Goal: Information Seeking & Learning: Find contact information

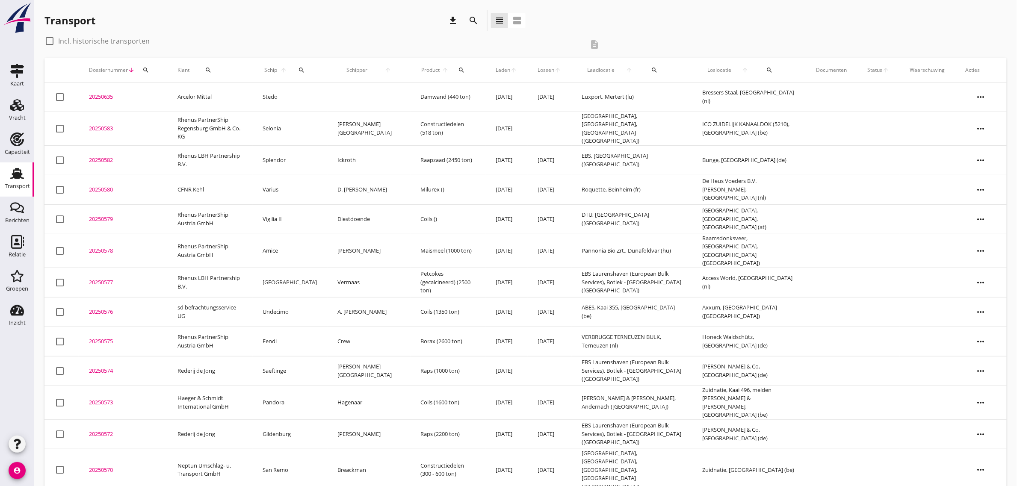
click at [98, 44] on label "Incl. historische transporten" at bounding box center [104, 41] width 92 height 9
checkbox input "true"
click at [310, 71] on div "search" at bounding box center [301, 70] width 18 height 7
click at [351, 98] on input "Zoek op (scheeps)naam" at bounding box center [349, 95] width 89 height 14
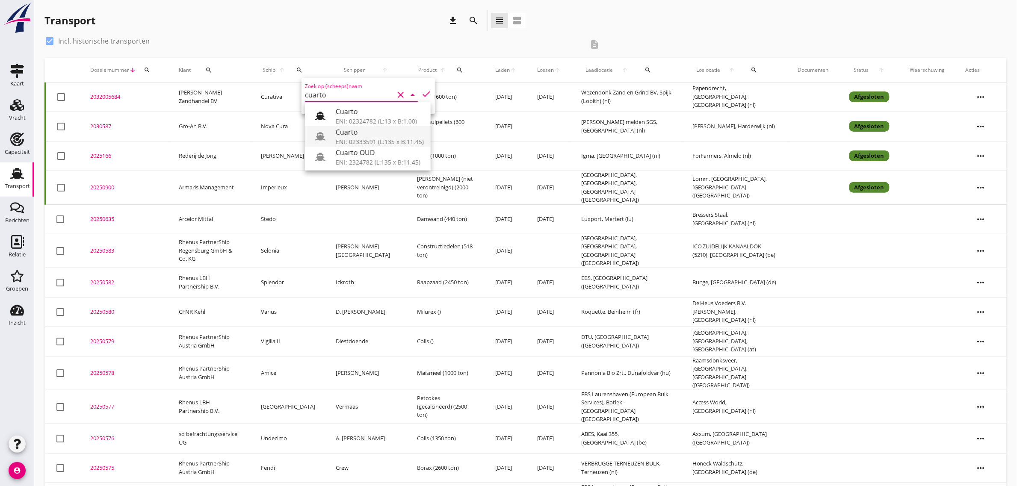
click at [360, 130] on div "Cuarto" at bounding box center [380, 132] width 88 height 10
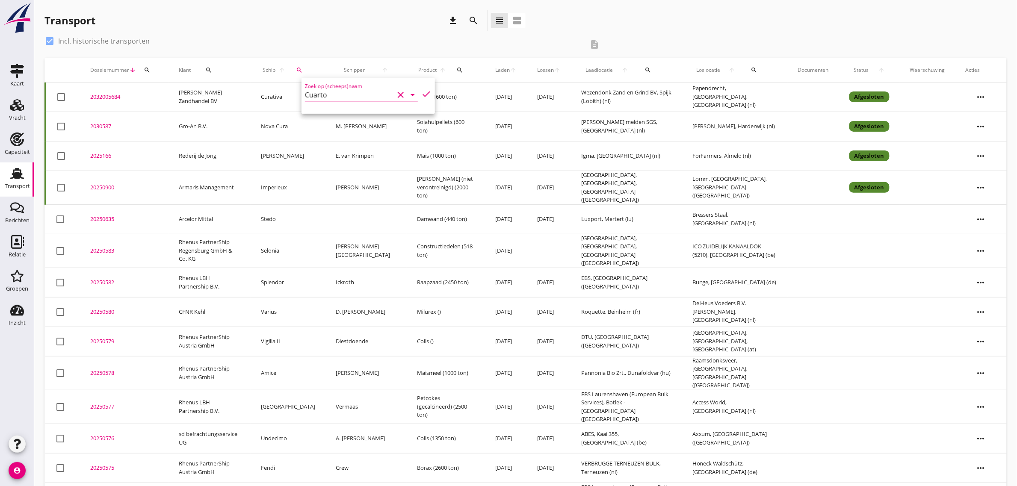
click at [426, 91] on div "Zoek op (scheeps)naam Cuarto clear arrow_drop_down check" at bounding box center [367, 96] width 133 height 36
click at [421, 93] on icon "check" at bounding box center [426, 94] width 10 height 10
type input "Cuarto"
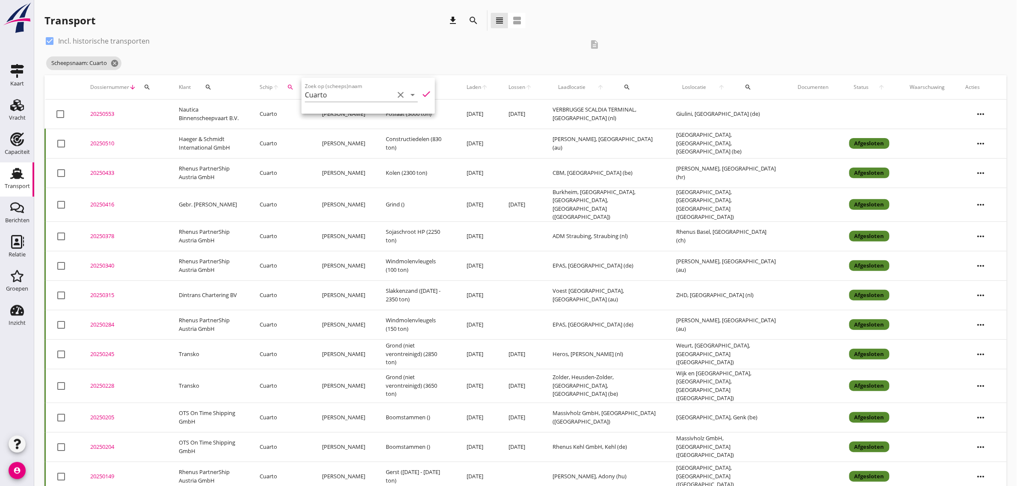
drag, startPoint x: 397, startPoint y: 98, endPoint x: 120, endPoint y: 55, distance: 280.4
click at [397, 98] on icon "clear" at bounding box center [401, 95] width 10 height 10
click at [112, 66] on icon "cancel" at bounding box center [114, 63] width 9 height 9
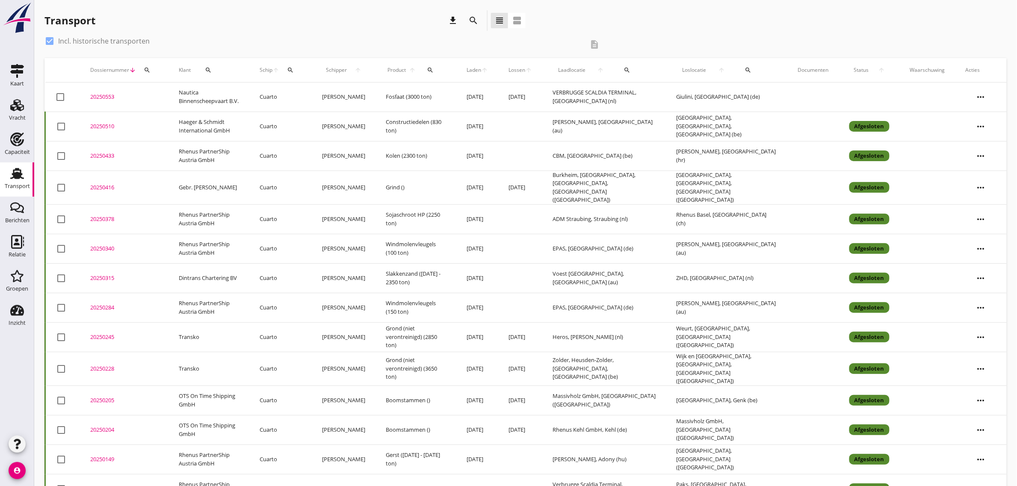
click at [91, 46] on div "check_box Incl. historische transporten" at bounding box center [313, 41] width 539 height 14
click at [86, 37] on label "Incl. historische transporten" at bounding box center [104, 41] width 92 height 9
checkbox input "false"
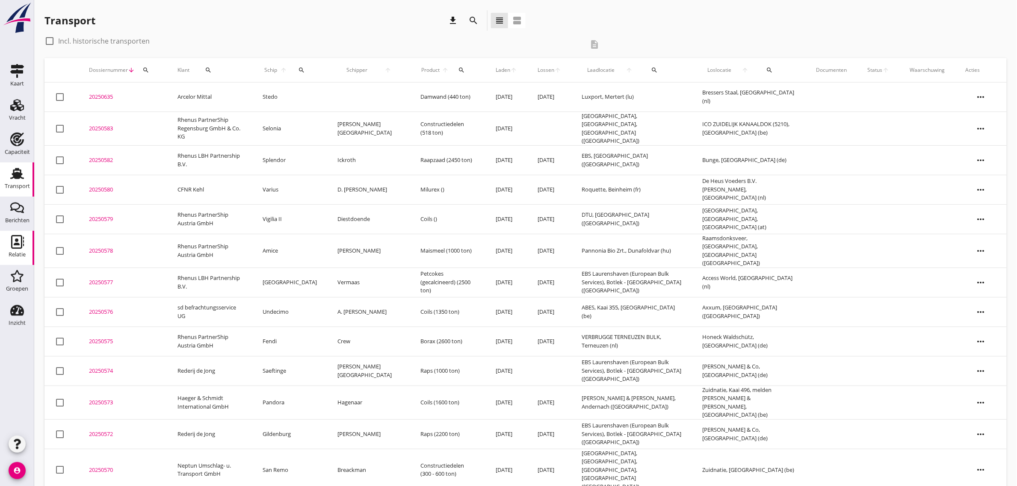
click at [12, 243] on use at bounding box center [17, 242] width 13 height 14
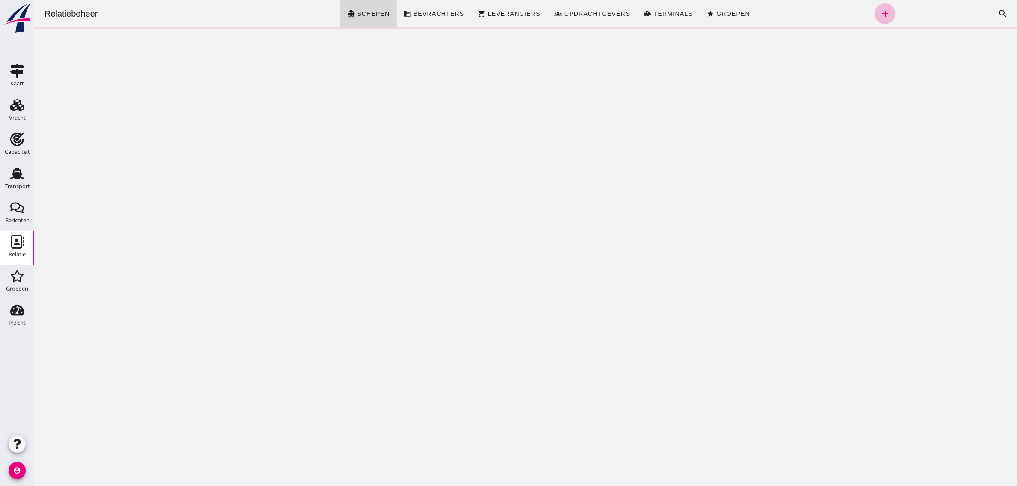
click div "Zoeken... cancel search"
click at [998, 11] on icon "search" at bounding box center [1003, 14] width 10 height 10
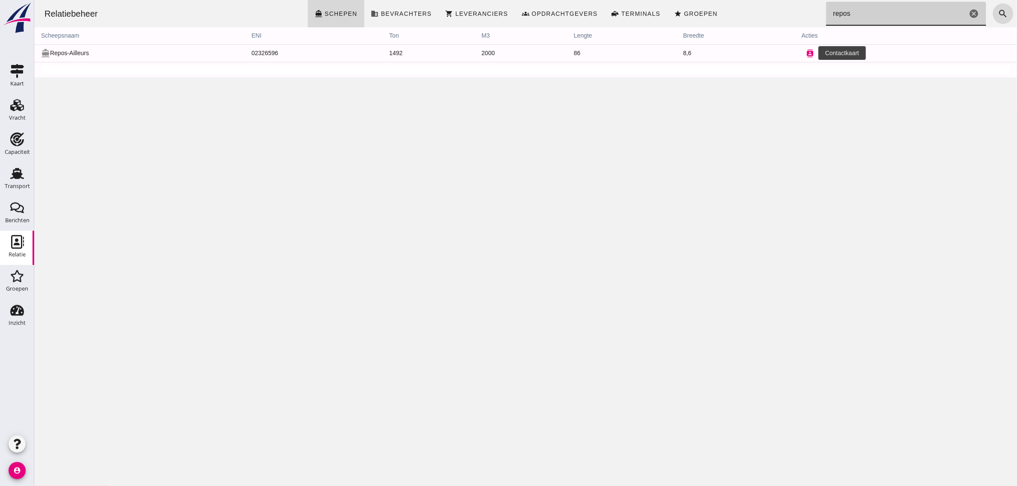
click at [807, 51] on icon "contacts" at bounding box center [810, 54] width 8 height 8
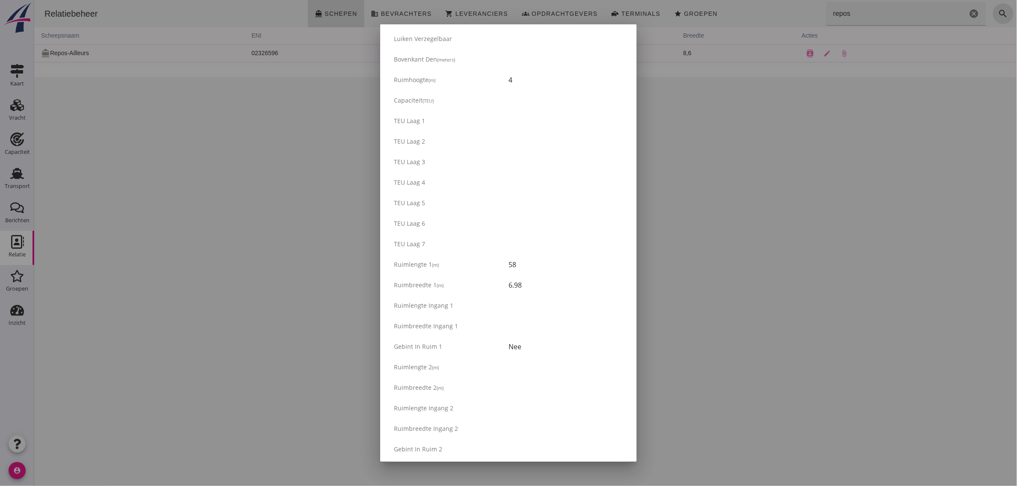
scroll to position [428, 0]
drag, startPoint x: 395, startPoint y: 262, endPoint x: 535, endPoint y: 287, distance: 142.9
click at [535, 287] on div "Ruim Aantal ruimen 1 Buikdenning Staal Luiken Friese [GEOGRAPHIC_DATA] verzegel…" at bounding box center [508, 328] width 243 height 763
click at [535, 287] on div "6.98" at bounding box center [565, 286] width 115 height 10
drag, startPoint x: 393, startPoint y: 263, endPoint x: 489, endPoint y: 283, distance: 97.4
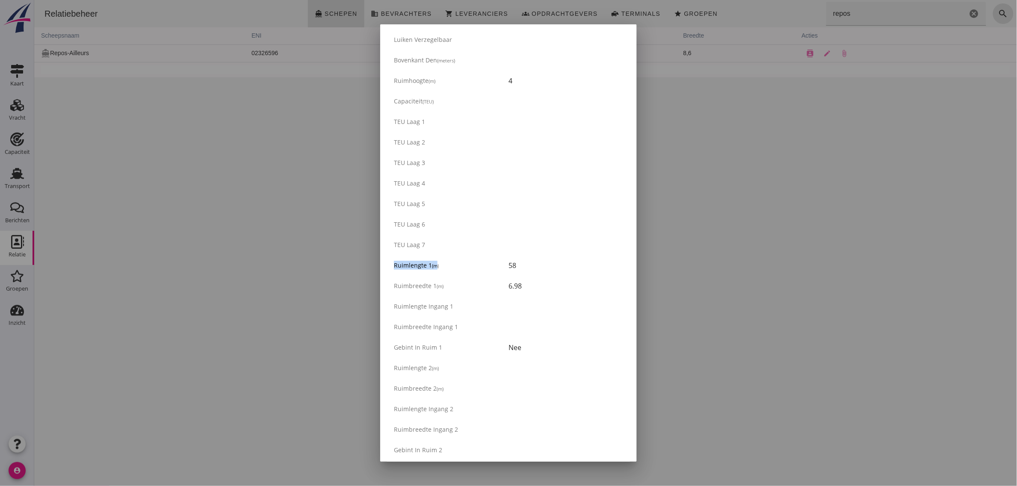
click at [469, 279] on div "Ruim Aantal ruimen 1 Buikdenning Staal Luiken Friese [GEOGRAPHIC_DATA] verzegel…" at bounding box center [508, 328] width 243 height 763
click at [520, 290] on div "6.98" at bounding box center [565, 286] width 115 height 10
drag, startPoint x: 503, startPoint y: 276, endPoint x: 379, endPoint y: 80, distance: 232.5
click at [379, 80] on div "Weet je zeker dat je het document wilt verwijderen? Annuleren Verwijder attach_…" at bounding box center [508, 243] width 1017 height 486
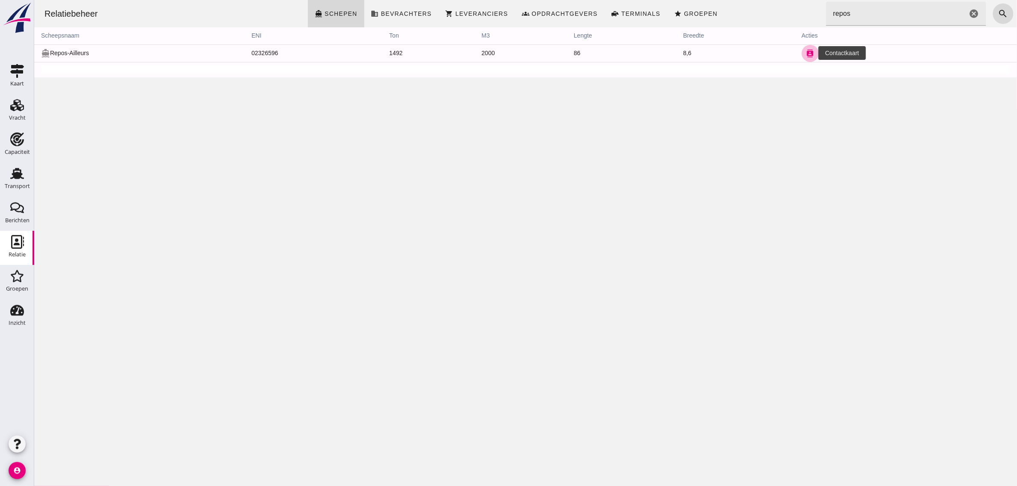
click at [806, 52] on icon "contacts" at bounding box center [810, 54] width 8 height 8
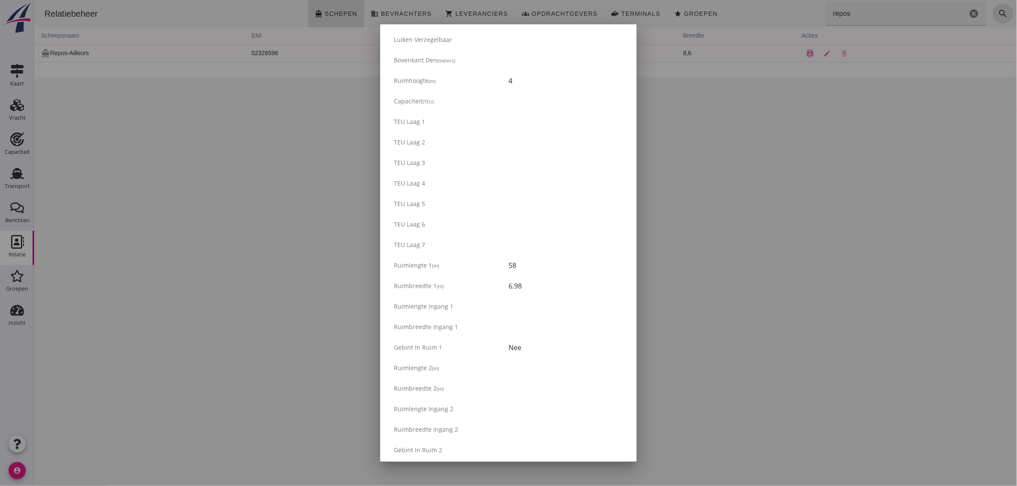
click at [524, 315] on div "Ruimlengte ingang 1" at bounding box center [508, 306] width 243 height 21
drag, startPoint x: 392, startPoint y: 82, endPoint x: 532, endPoint y: 90, distance: 140.9
click at [532, 90] on div "Ruimhoogte (m) 4" at bounding box center [508, 81] width 243 height 21
drag, startPoint x: 396, startPoint y: 259, endPoint x: 537, endPoint y: 281, distance: 142.4
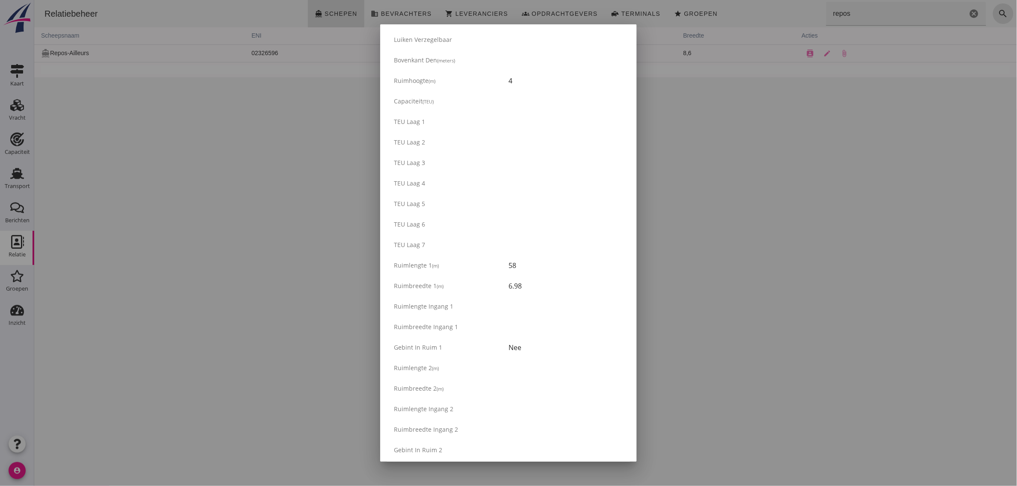
click at [537, 281] on div "Ruim Aantal ruimen 1 Buikdenning Staal Luiken Friese [GEOGRAPHIC_DATA] verzegel…" at bounding box center [508, 328] width 243 height 763
click at [537, 281] on div "6.98" at bounding box center [565, 286] width 115 height 10
drag, startPoint x: 447, startPoint y: 182, endPoint x: 389, endPoint y: 81, distance: 116.3
click at [389, 81] on div "Ruim Aantal ruimen 1 Buikdenning Staal Luiken Friese [GEOGRAPHIC_DATA] verzegel…" at bounding box center [508, 328] width 243 height 763
click at [389, 81] on div "Ruimhoogte (m) 4" at bounding box center [508, 81] width 243 height 21
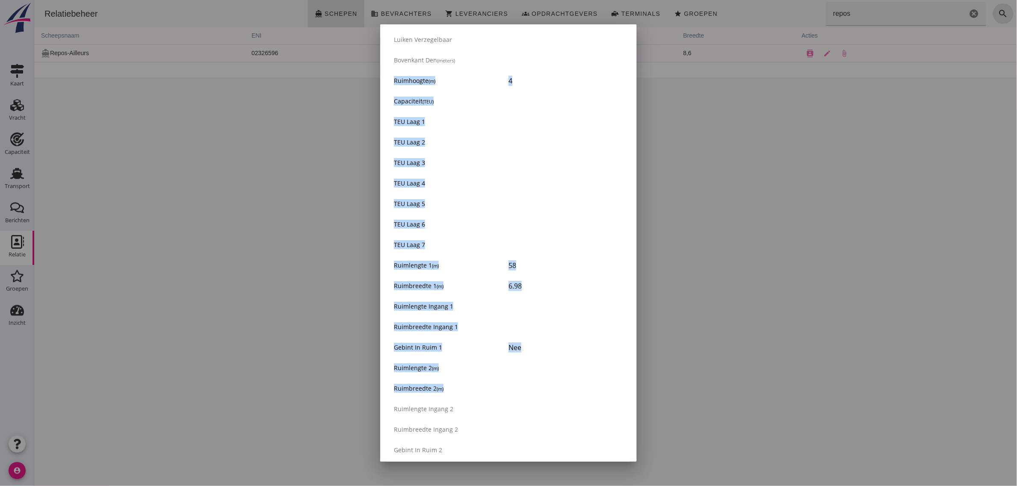
drag, startPoint x: 388, startPoint y: 78, endPoint x: 591, endPoint y: 398, distance: 378.6
click at [591, 398] on div "Ruim Aantal ruimen 1 Buikdenning Staal Luiken Friese [GEOGRAPHIC_DATA] verzegel…" at bounding box center [508, 328] width 243 height 763
click at [589, 393] on div at bounding box center [565, 389] width 115 height 10
drag, startPoint x: 395, startPoint y: 266, endPoint x: 547, endPoint y: 285, distance: 153.9
click at [547, 285] on div "Ruim Aantal ruimen 1 Buikdenning Staal Luiken Friese [GEOGRAPHIC_DATA] verzegel…" at bounding box center [508, 328] width 243 height 763
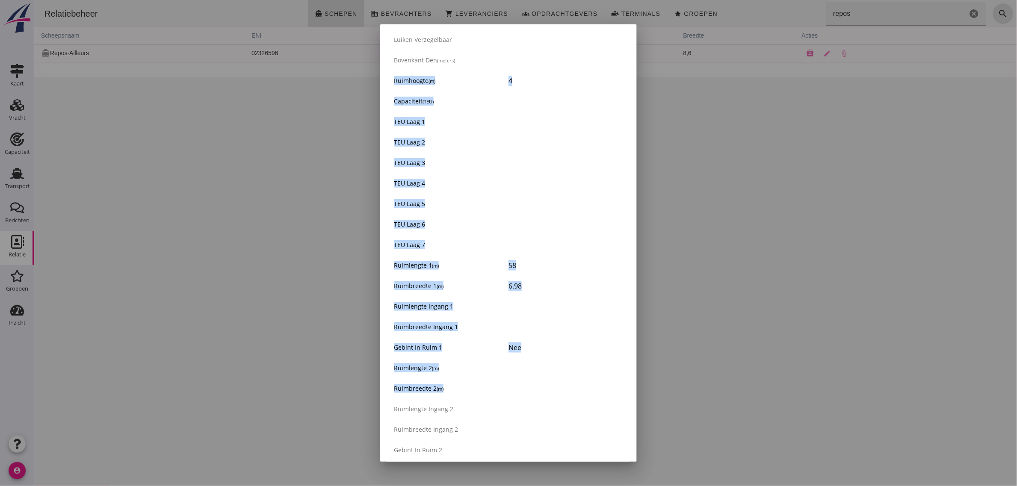
click at [547, 285] on div "6.98" at bounding box center [565, 286] width 115 height 10
drag, startPoint x: 542, startPoint y: 285, endPoint x: 392, endPoint y: 80, distance: 253.7
click at [392, 80] on div "Ruim Aantal ruimen 1 Buikdenning Staal Luiken Friese [GEOGRAPHIC_DATA] verzegel…" at bounding box center [508, 328] width 243 height 763
click at [392, 80] on div "Ruimhoogte (m) 4" at bounding box center [508, 81] width 243 height 21
drag, startPoint x: 392, startPoint y: 80, endPoint x: 548, endPoint y: 354, distance: 314.7
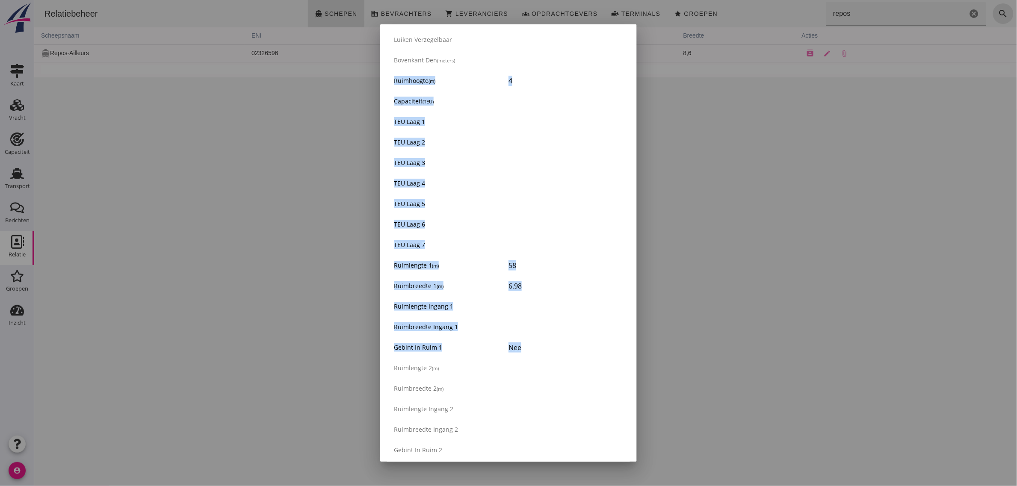
click at [548, 354] on div "Ruim Aantal ruimen 1 Buikdenning Staal Luiken Friese [GEOGRAPHIC_DATA] verzegel…" at bounding box center [508, 328] width 243 height 763
click at [548, 354] on div "Gebint in ruim 1 Nee" at bounding box center [508, 347] width 243 height 21
drag, startPoint x: 534, startPoint y: 337, endPoint x: 393, endPoint y: 82, distance: 291.3
click at [393, 82] on div "Ruim Aantal ruimen 1 Buikdenning Staal Luiken Friese [GEOGRAPHIC_DATA] verzegel…" at bounding box center [508, 328] width 243 height 763
click at [393, 82] on div "Ruimhoogte (m) 4" at bounding box center [508, 81] width 243 height 21
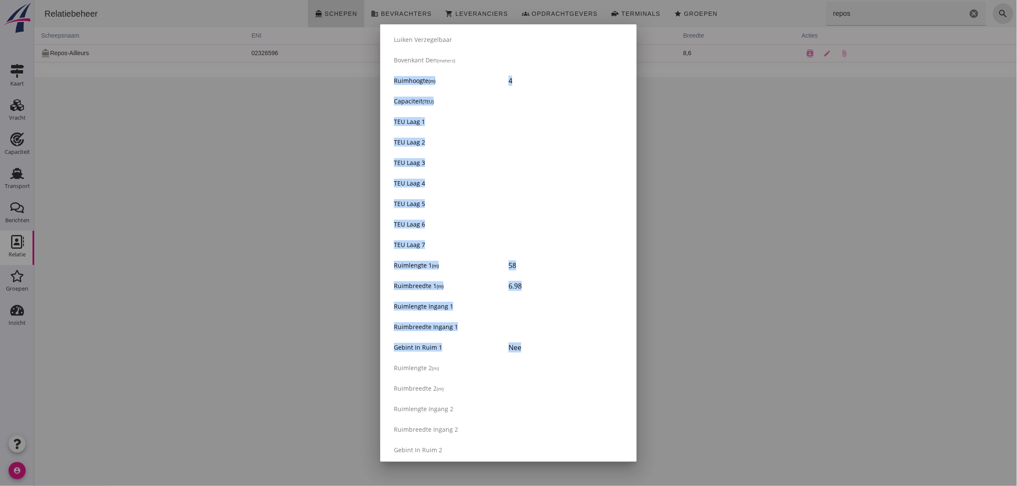
drag, startPoint x: 393, startPoint y: 82, endPoint x: 539, endPoint y: 343, distance: 299.3
click at [539, 343] on div "Ruim Aantal ruimen 1 Buikdenning Staal Luiken Friese [GEOGRAPHIC_DATA] verzegel…" at bounding box center [508, 328] width 243 height 763
click at [539, 343] on div "Nee" at bounding box center [565, 348] width 115 height 10
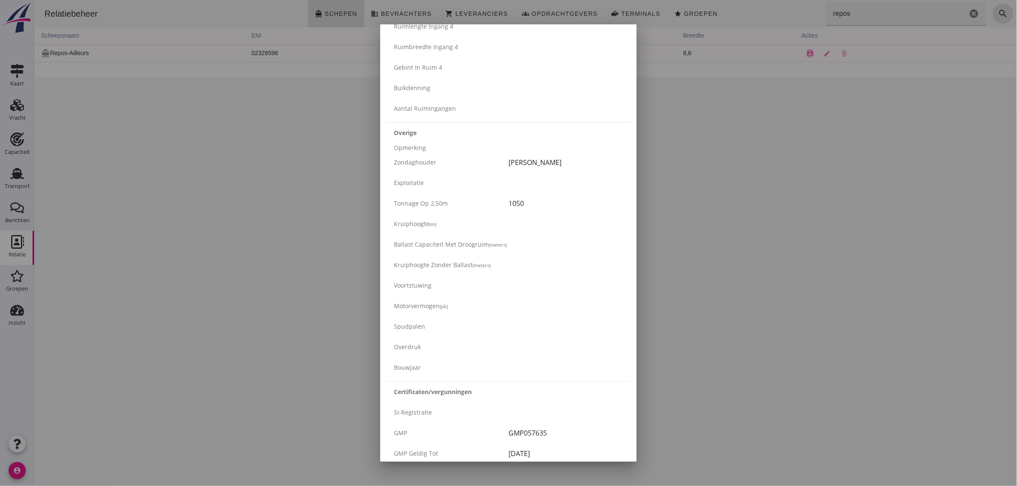
scroll to position [1299, 0]
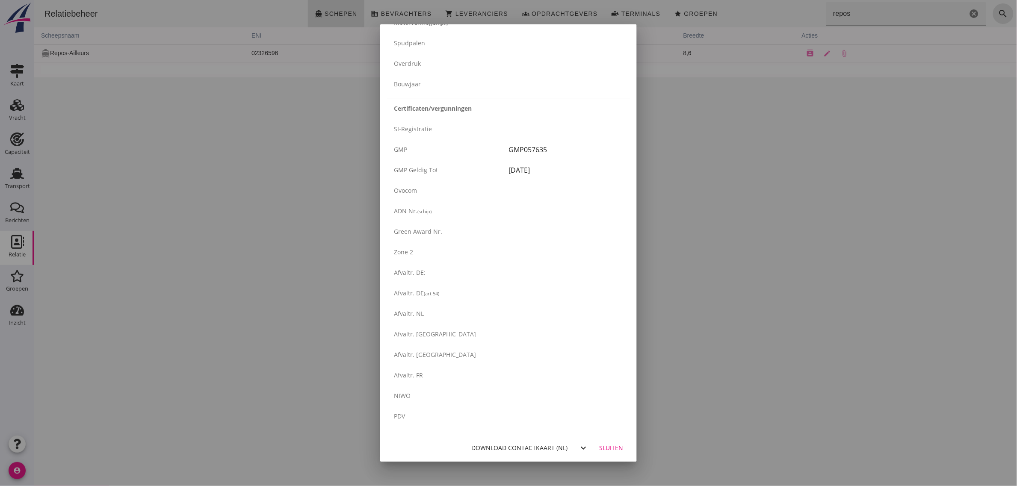
click at [604, 452] on div "Sluiten" at bounding box center [611, 447] width 24 height 9
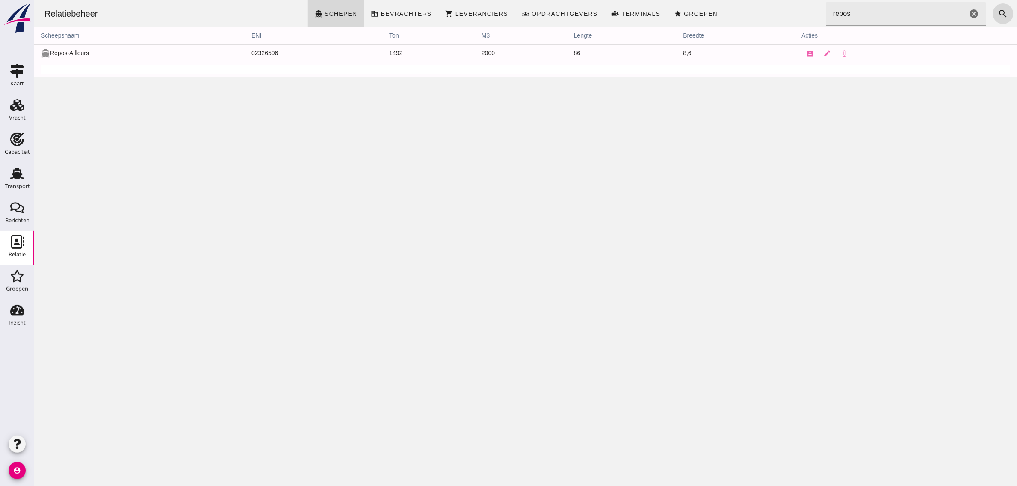
scroll to position [0, 0]
click at [18, 186] on div "Transport" at bounding box center [17, 186] width 25 height 6
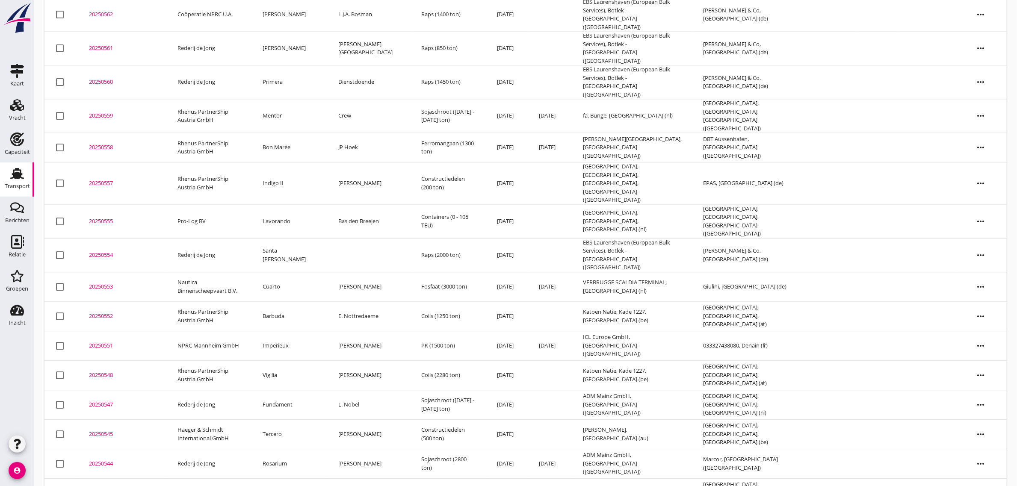
scroll to position [730, 0]
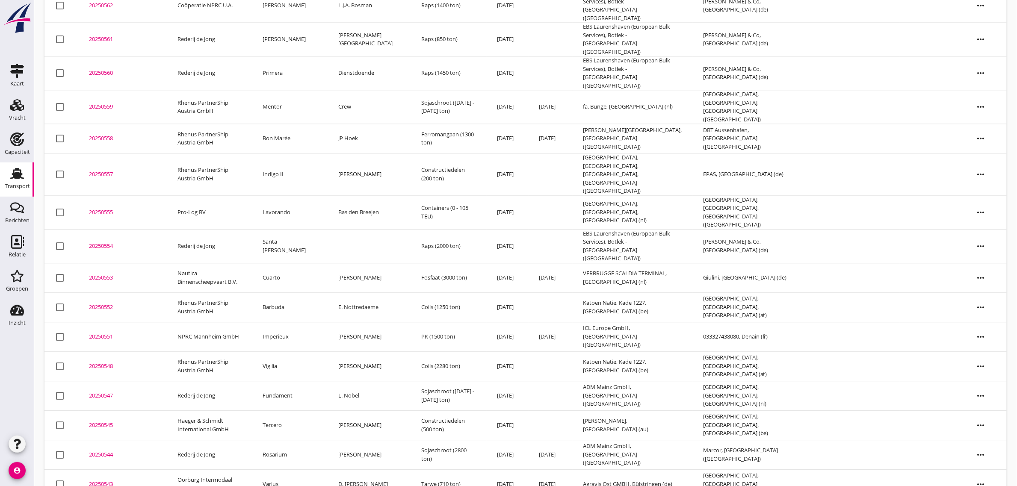
click at [285, 470] on td "Varius" at bounding box center [290, 485] width 76 height 30
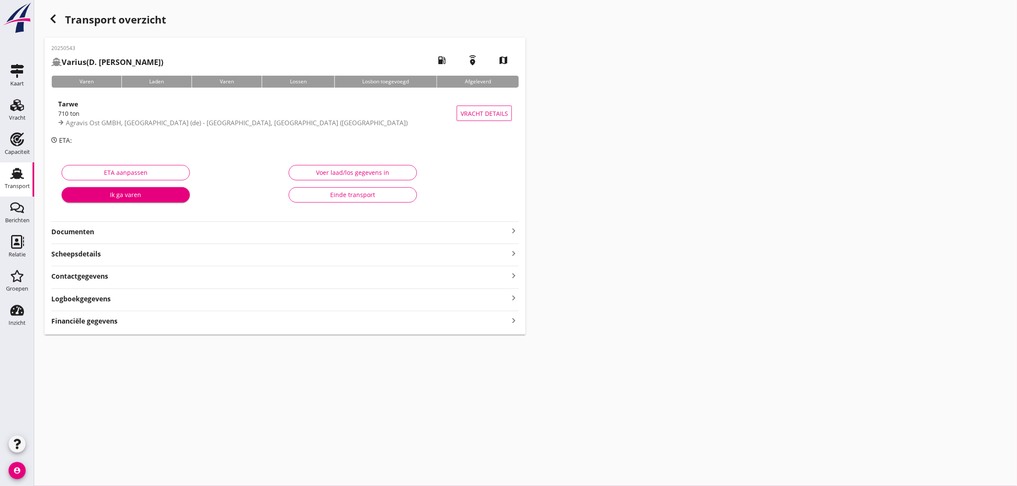
click at [355, 196] on div "Einde transport" at bounding box center [353, 194] width 114 height 9
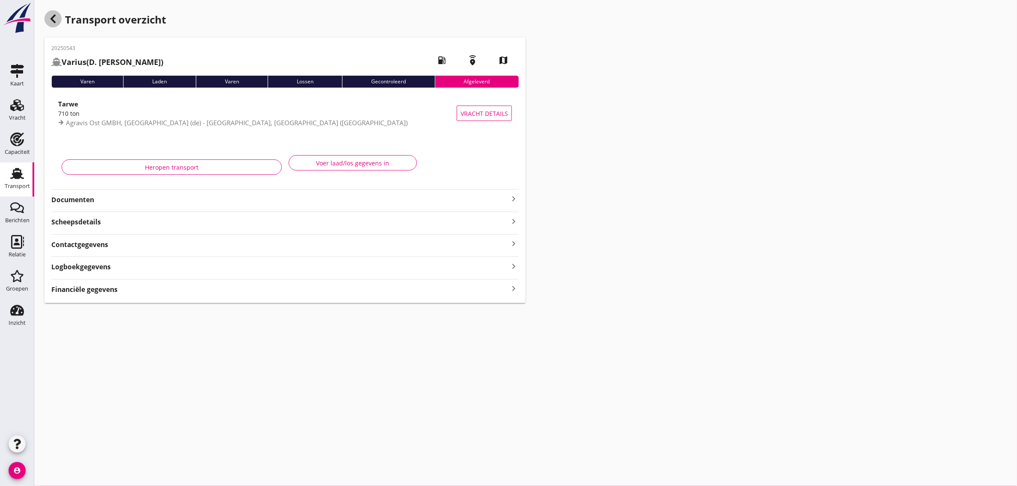
click at [50, 24] on div "button" at bounding box center [52, 18] width 17 height 17
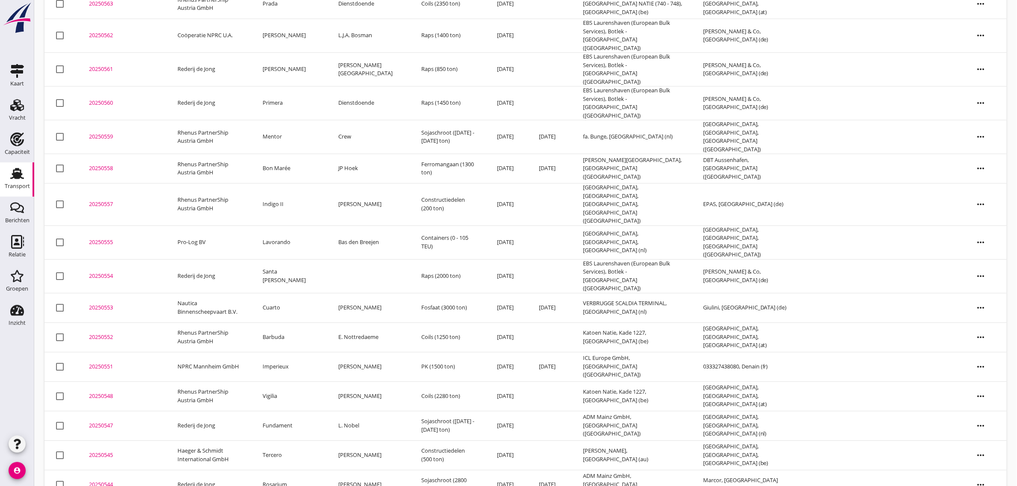
scroll to position [701, 0]
click at [300, 410] on td "Fundament" at bounding box center [290, 425] width 76 height 30
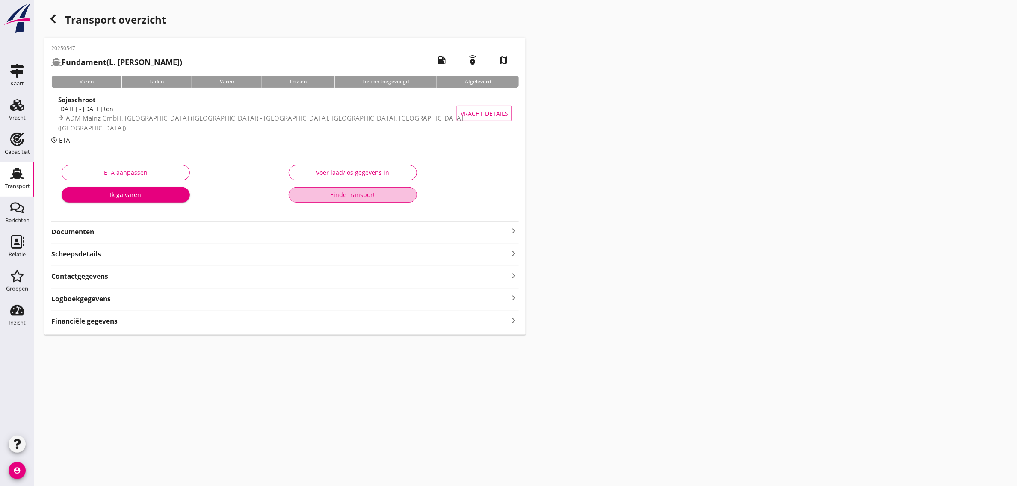
click at [352, 195] on div "Einde transport" at bounding box center [353, 194] width 114 height 9
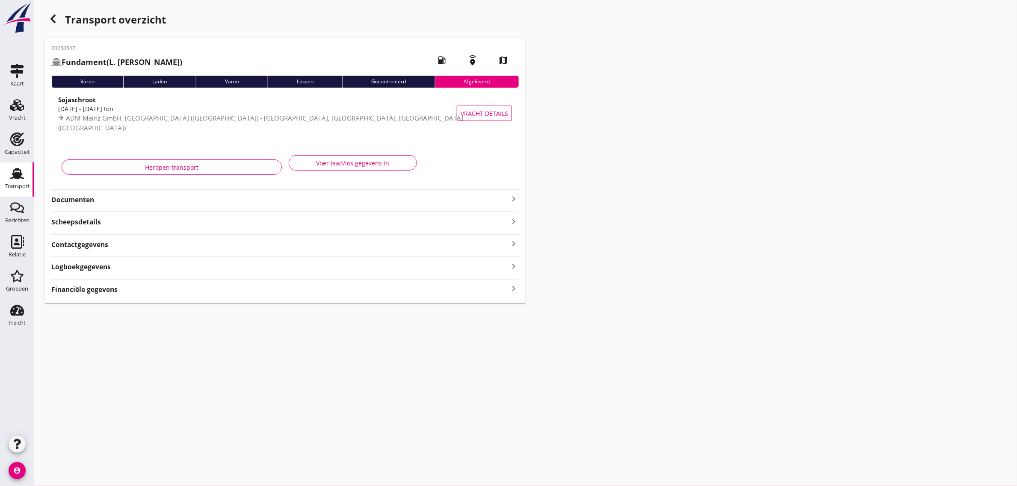
click at [50, 20] on icon "button" at bounding box center [53, 19] width 10 height 10
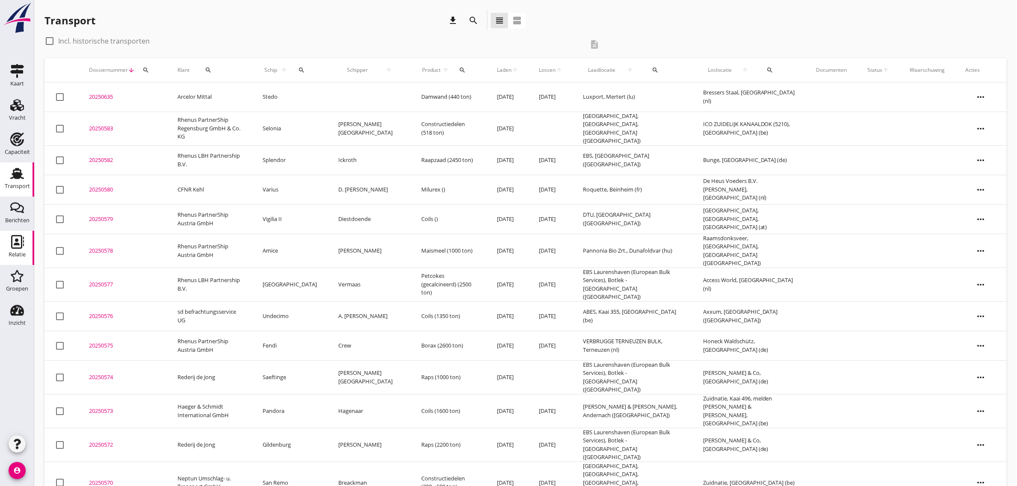
click at [26, 242] on div "Relatie" at bounding box center [17, 242] width 21 height 14
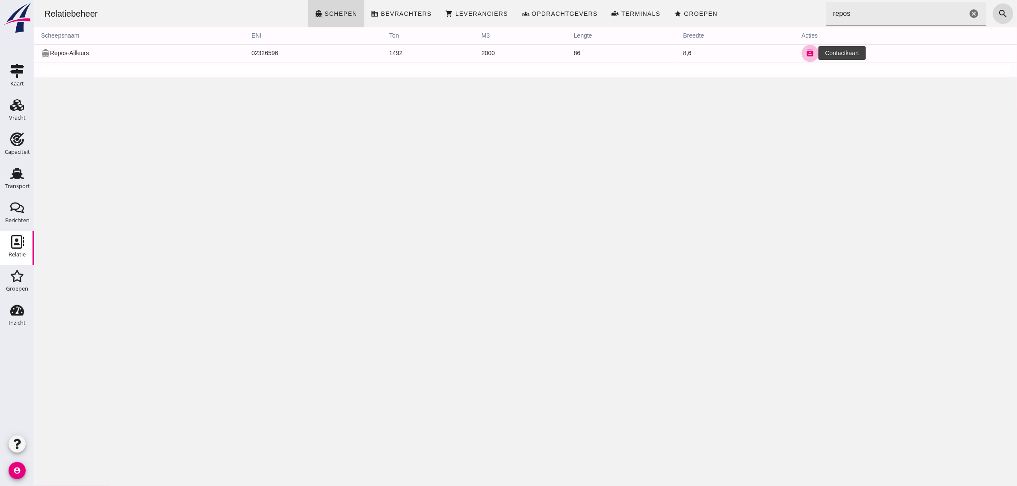
click at [806, 55] on icon "contacts" at bounding box center [810, 54] width 8 height 8
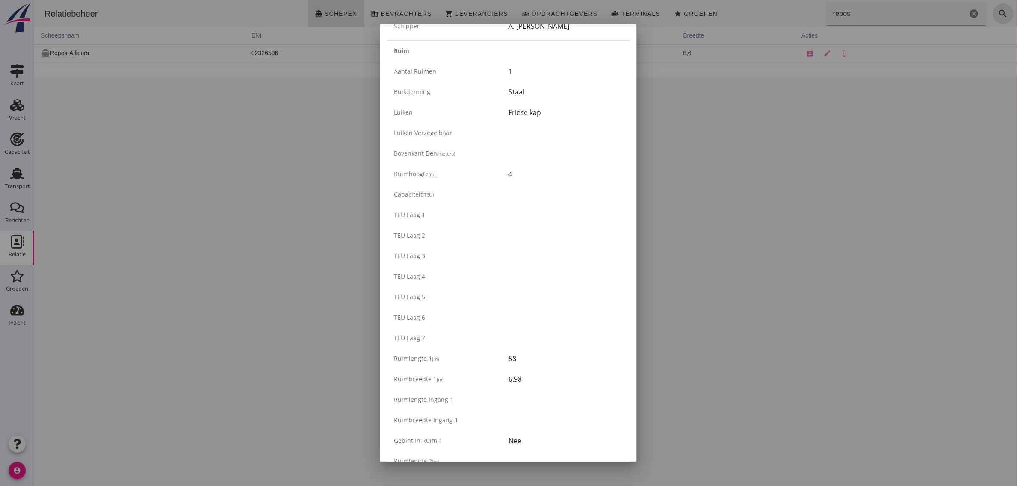
scroll to position [374, 0]
drag, startPoint x: 393, startPoint y: 317, endPoint x: 535, endPoint y: 334, distance: 142.9
click at [535, 334] on div "Ruim Aantal ruimen 1 Buikdenning Staal Luiken Friese [GEOGRAPHIC_DATA] verzegel…" at bounding box center [508, 382] width 243 height 763
click at [535, 334] on div "Ruimbreedte 1 (m) 6.98" at bounding box center [508, 339] width 243 height 21
drag, startPoint x: 394, startPoint y: 91, endPoint x: 545, endPoint y: 411, distance: 353.5
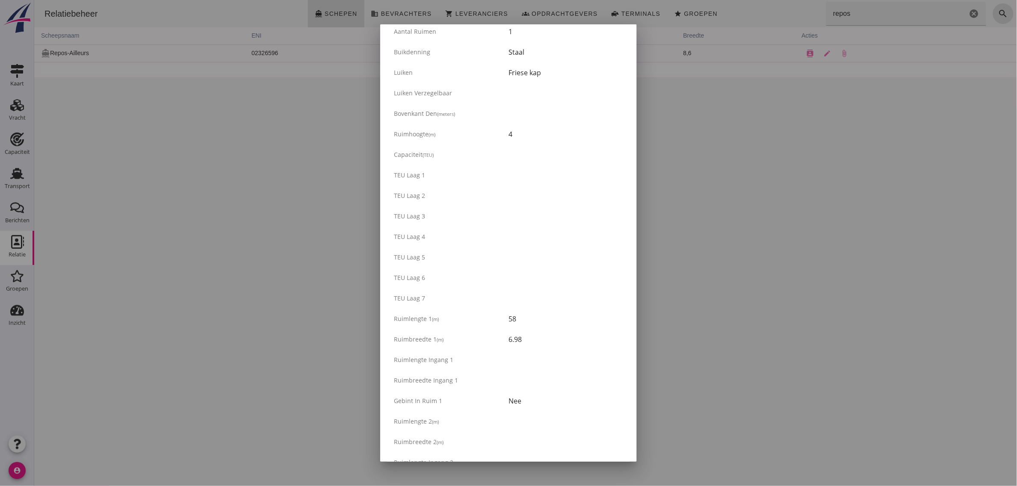
click at [545, 411] on div "Ruim Aantal ruimen 1 Buikdenning Staal Luiken Friese [GEOGRAPHIC_DATA] verzegel…" at bounding box center [508, 382] width 243 height 763
click at [545, 411] on div "Gebint in ruim 1 Nee" at bounding box center [508, 401] width 243 height 21
drag, startPoint x: 530, startPoint y: 405, endPoint x: 390, endPoint y: 54, distance: 377.9
click at [390, 54] on div "Ruim Aantal ruimen 1 Buikdenning Staal Luiken Friese [GEOGRAPHIC_DATA] verzegel…" at bounding box center [508, 382] width 243 height 763
click at [390, 54] on div "Buikdenning Staal" at bounding box center [508, 52] width 243 height 21
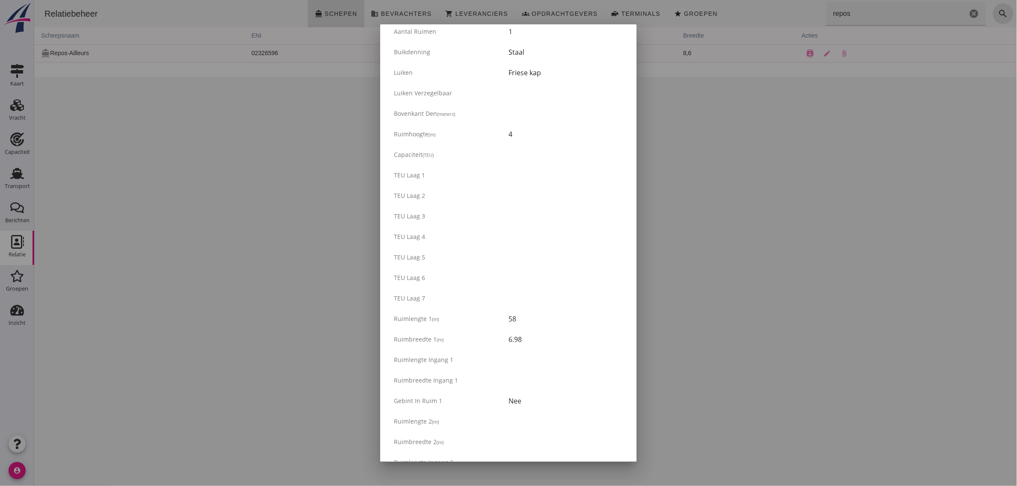
drag, startPoint x: 391, startPoint y: 54, endPoint x: 548, endPoint y: 410, distance: 388.5
click at [548, 410] on div "Ruim Aantal ruimen 1 Buikdenning Staal Luiken Friese [GEOGRAPHIC_DATA] verzegel…" at bounding box center [508, 382] width 243 height 763
click at [548, 410] on div "Gebint in ruim 1 Nee" at bounding box center [508, 401] width 243 height 21
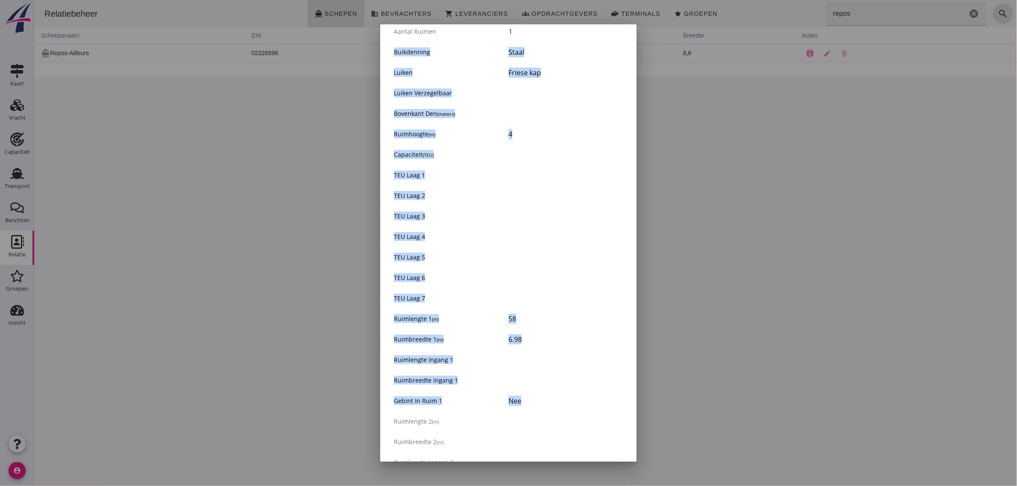
drag, startPoint x: 548, startPoint y: 410, endPoint x: 390, endPoint y: 57, distance: 386.5
click at [390, 58] on div "Ruim Aantal ruimen 1 Buikdenning Staal Luiken Friese [GEOGRAPHIC_DATA] verzegel…" at bounding box center [508, 382] width 243 height 763
click at [390, 56] on div "Buikdenning Staal" at bounding box center [508, 52] width 243 height 21
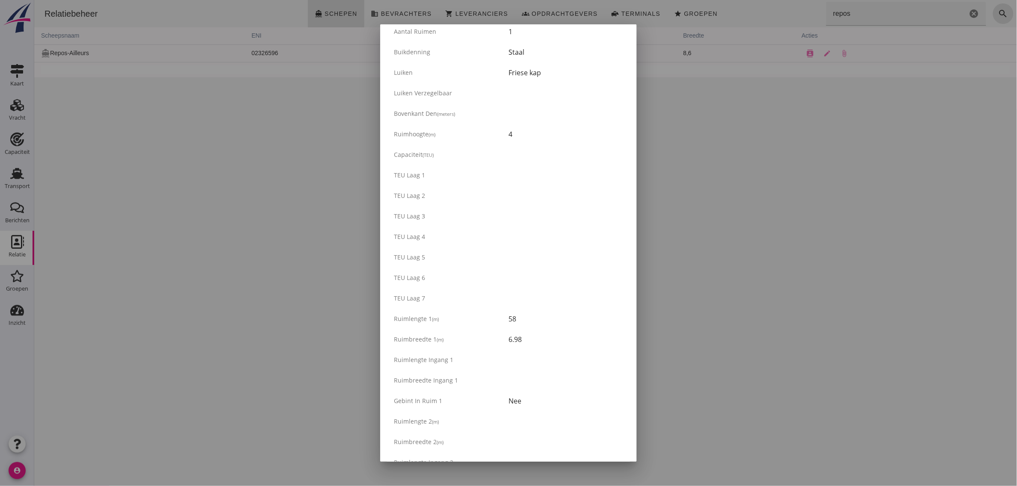
drag, startPoint x: 390, startPoint y: 55, endPoint x: 554, endPoint y: 404, distance: 386.0
click at [554, 404] on div "Ruim Aantal ruimen 1 Buikdenning Staal Luiken Friese [GEOGRAPHIC_DATA] verzegel…" at bounding box center [508, 382] width 243 height 763
click at [554, 404] on div "Nee" at bounding box center [565, 401] width 115 height 10
drag, startPoint x: 390, startPoint y: 132, endPoint x: 517, endPoint y: 133, distance: 126.2
click at [517, 133] on div "Ruimhoogte (m) 4" at bounding box center [508, 134] width 243 height 21
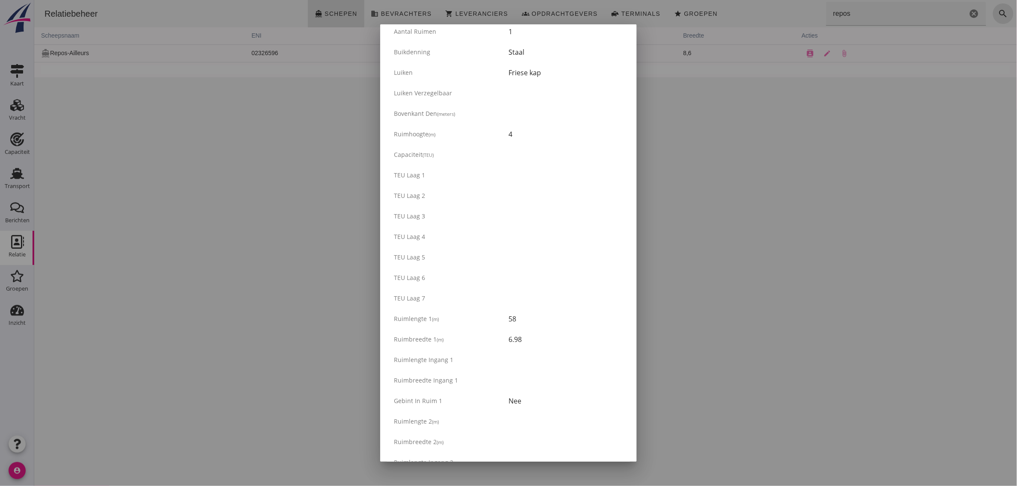
click at [517, 133] on div "4" at bounding box center [565, 134] width 115 height 10
drag, startPoint x: 460, startPoint y: 327, endPoint x: 531, endPoint y: 343, distance: 72.7
click at [531, 343] on div "Ruim Aantal ruimen 1 Buikdenning Staal Luiken Friese [GEOGRAPHIC_DATA] verzegel…" at bounding box center [508, 382] width 243 height 763
click at [531, 343] on div "6.98" at bounding box center [565, 339] width 115 height 10
drag, startPoint x: 527, startPoint y: 338, endPoint x: 396, endPoint y: 318, distance: 132.8
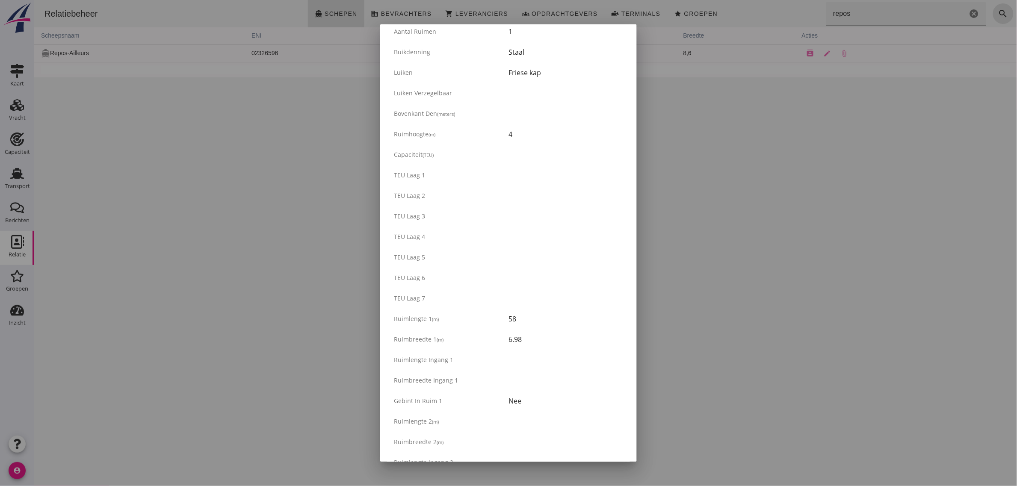
click at [396, 318] on div "Ruim Aantal ruimen 1 Buikdenning Staal Luiken Friese [GEOGRAPHIC_DATA] verzegel…" at bounding box center [508, 382] width 243 height 763
click at [396, 318] on span "Ruimlengte 1" at bounding box center [413, 319] width 38 height 8
drag, startPoint x: 394, startPoint y: 317, endPoint x: 535, endPoint y: 347, distance: 144.2
click at [535, 347] on div "Ruim Aantal ruimen 1 Buikdenning Staal Luiken Friese [GEOGRAPHIC_DATA] verzegel…" at bounding box center [508, 382] width 243 height 763
click at [535, 347] on div "Ruimbreedte 1 (m) 6.98" at bounding box center [508, 339] width 243 height 21
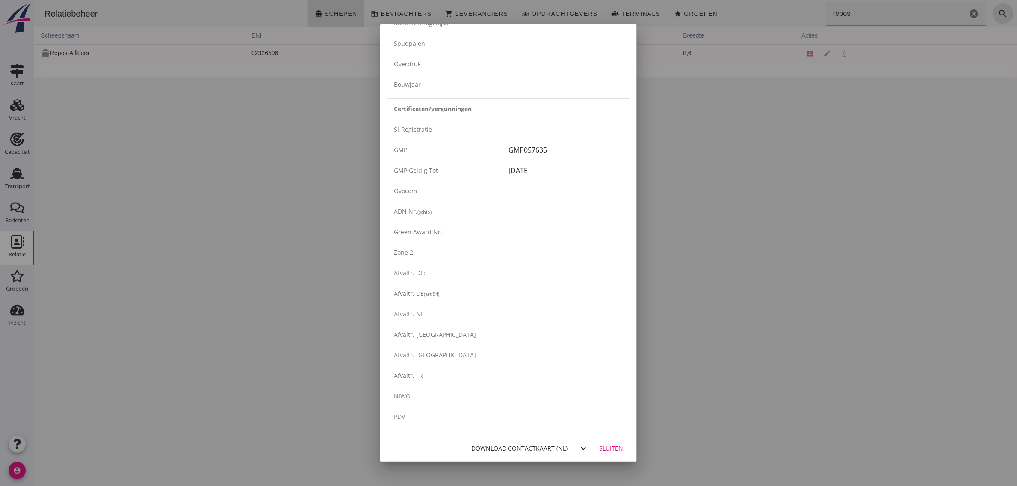
scroll to position [1299, 0]
click at [606, 446] on div "Sluiten" at bounding box center [611, 447] width 24 height 9
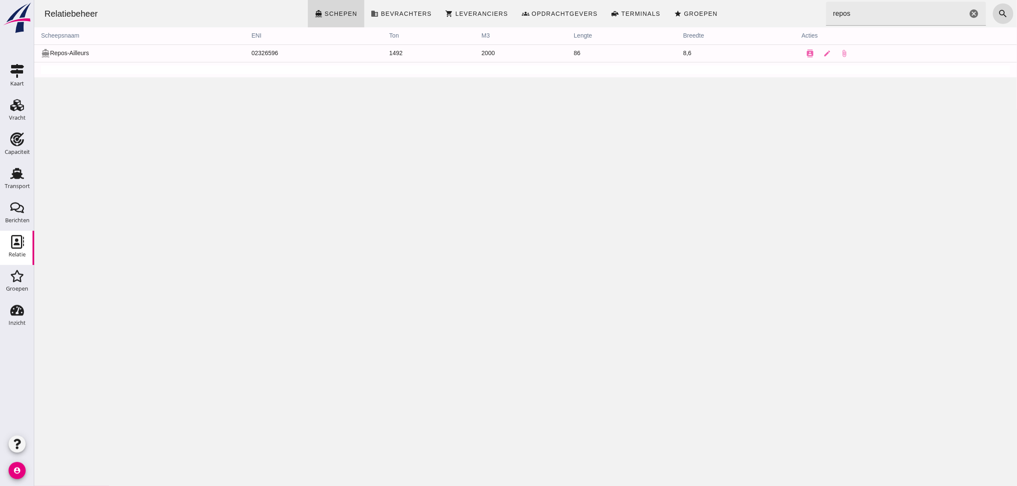
scroll to position [0, 0]
click at [452, 183] on div "Relatiebeheer directions_boat Schepen business Bevrachters shopping_cart Levera…" at bounding box center [525, 243] width 983 height 486
click at [18, 191] on div "Transport" at bounding box center [17, 186] width 25 height 12
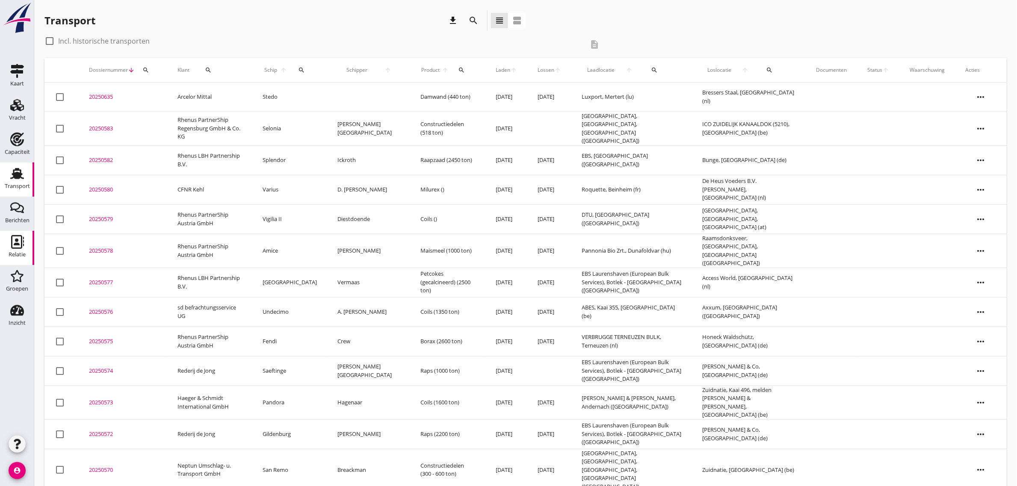
click at [22, 249] on div "Relatie" at bounding box center [17, 255] width 17 height 12
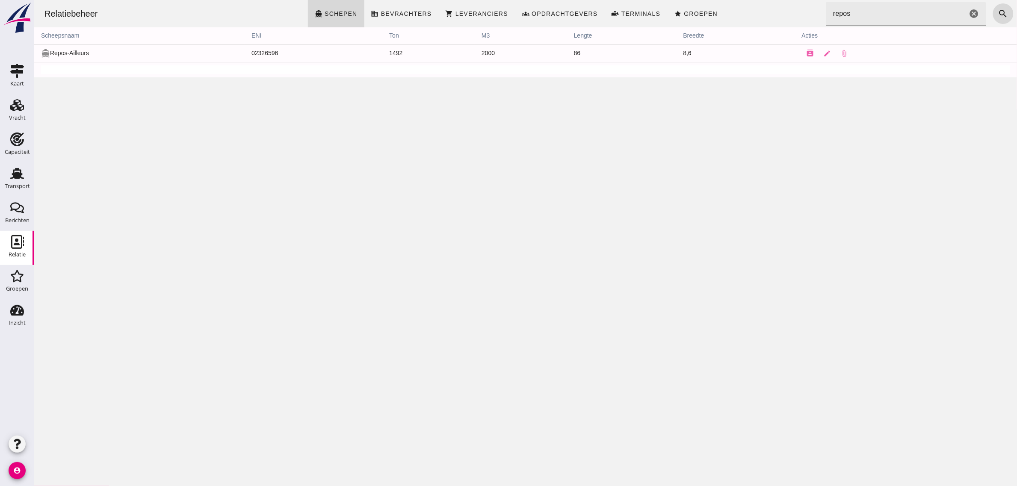
click input "repos"
drag, startPoint x: 870, startPoint y: 10, endPoint x: 866, endPoint y: 15, distance: 7.0
click input "repos"
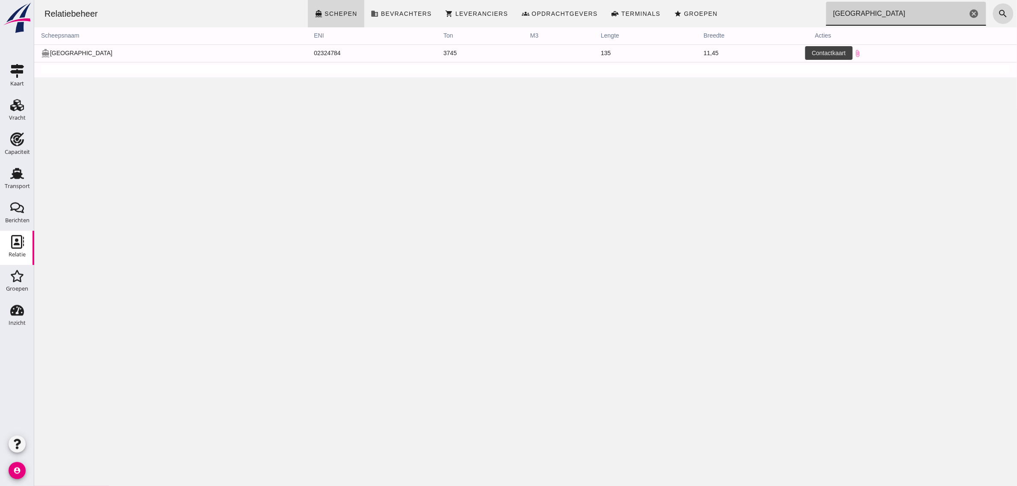
type input "[GEOGRAPHIC_DATA]"
click button "contacts"
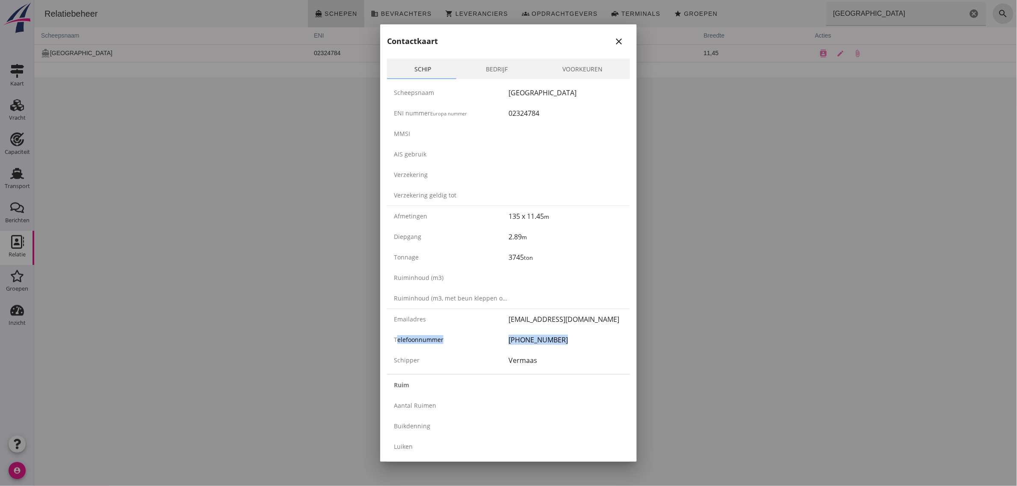
drag, startPoint x: 556, startPoint y: 340, endPoint x: 388, endPoint y: 340, distance: 168.5
click at [388, 340] on div "Telefoonnummer [PHONE_NUMBER]" at bounding box center [508, 340] width 243 height 21
drag, startPoint x: 405, startPoint y: 338, endPoint x: 609, endPoint y: 355, distance: 205.1
click at [609, 355] on div "Scheepsnaam Napoli ENI nummer Europa nummer 02324784 MMSI AIS gebruik Verzekeri…" at bounding box center [508, 226] width 243 height 295
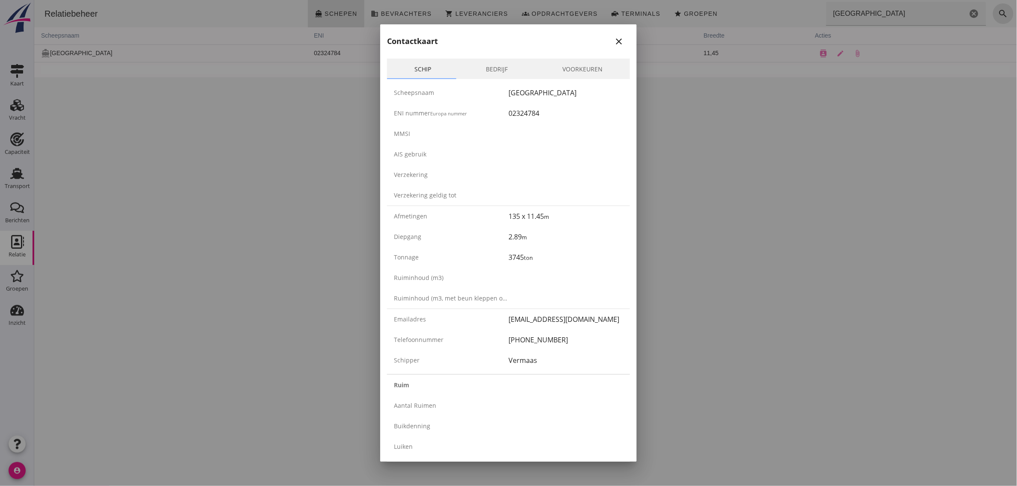
click at [609, 355] on div "Vermaas" at bounding box center [565, 360] width 115 height 10
drag, startPoint x: 526, startPoint y: 301, endPoint x: 385, endPoint y: 41, distance: 295.5
click at [385, 41] on div "Contactkaart close" at bounding box center [508, 37] width 257 height 27
drag, startPoint x: 445, startPoint y: 125, endPoint x: 563, endPoint y: 366, distance: 267.6
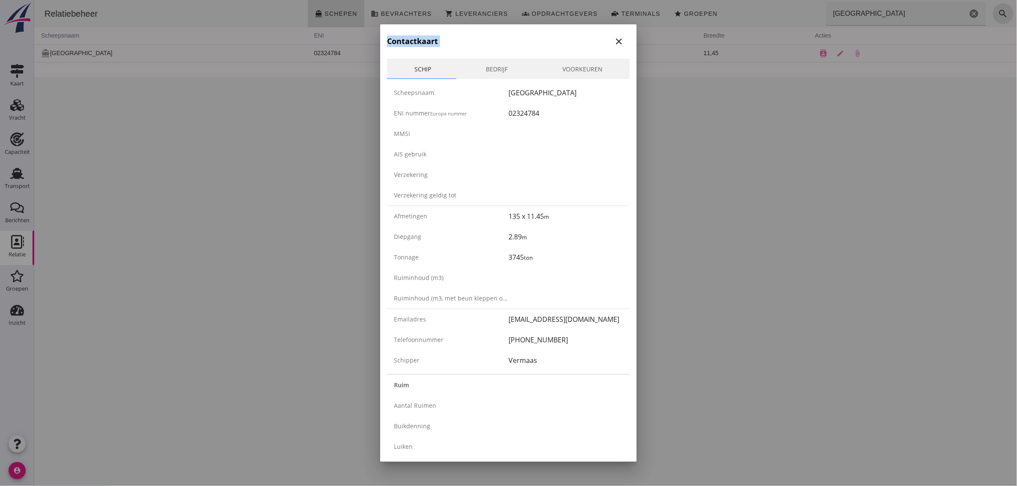
click at [563, 366] on div "Vermaas" at bounding box center [565, 360] width 115 height 10
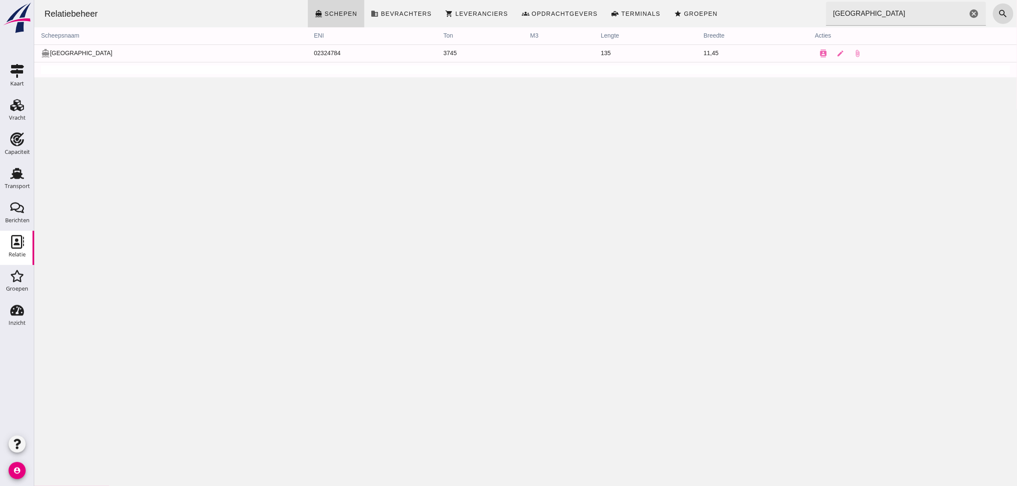
click at [532, 134] on div "Relatiebeheer directions_boat Schepen business Bevrachters shopping_cart Levera…" at bounding box center [525, 243] width 983 height 486
click at [18, 182] on div "Transport" at bounding box center [17, 186] width 25 height 12
